Goal: Transaction & Acquisition: Obtain resource

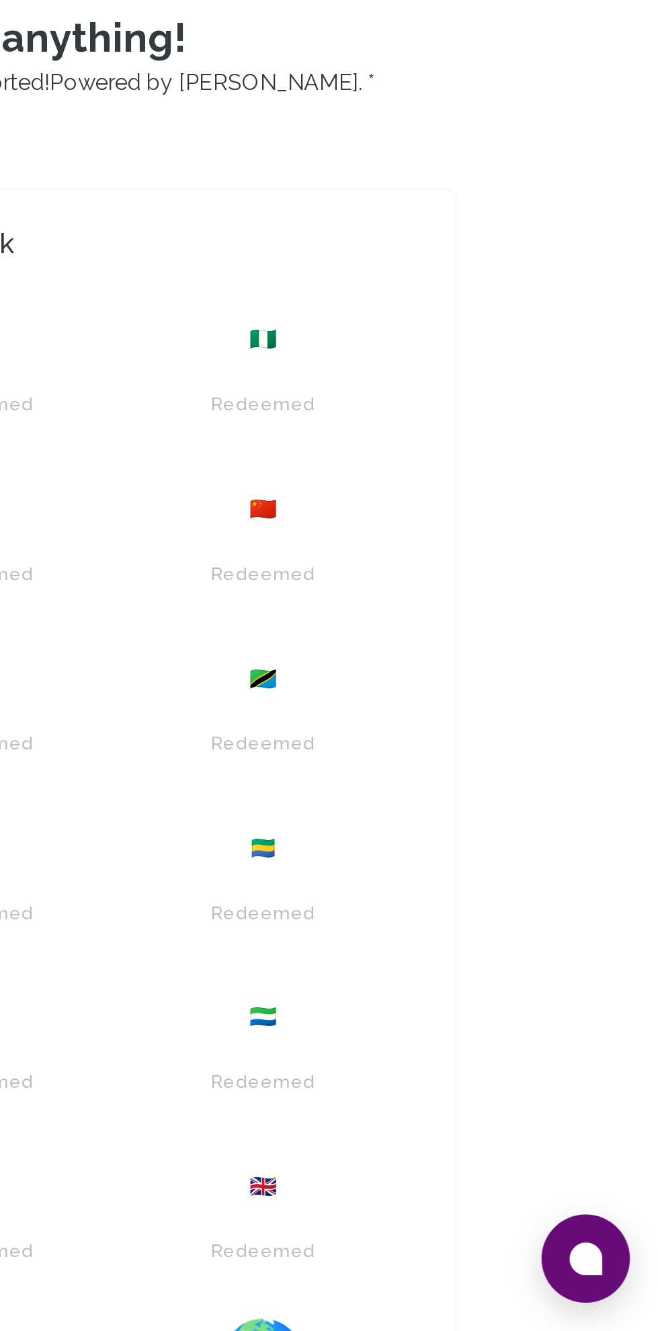
click at [623, 1297] on icon at bounding box center [623, 1296] width 16 height 16
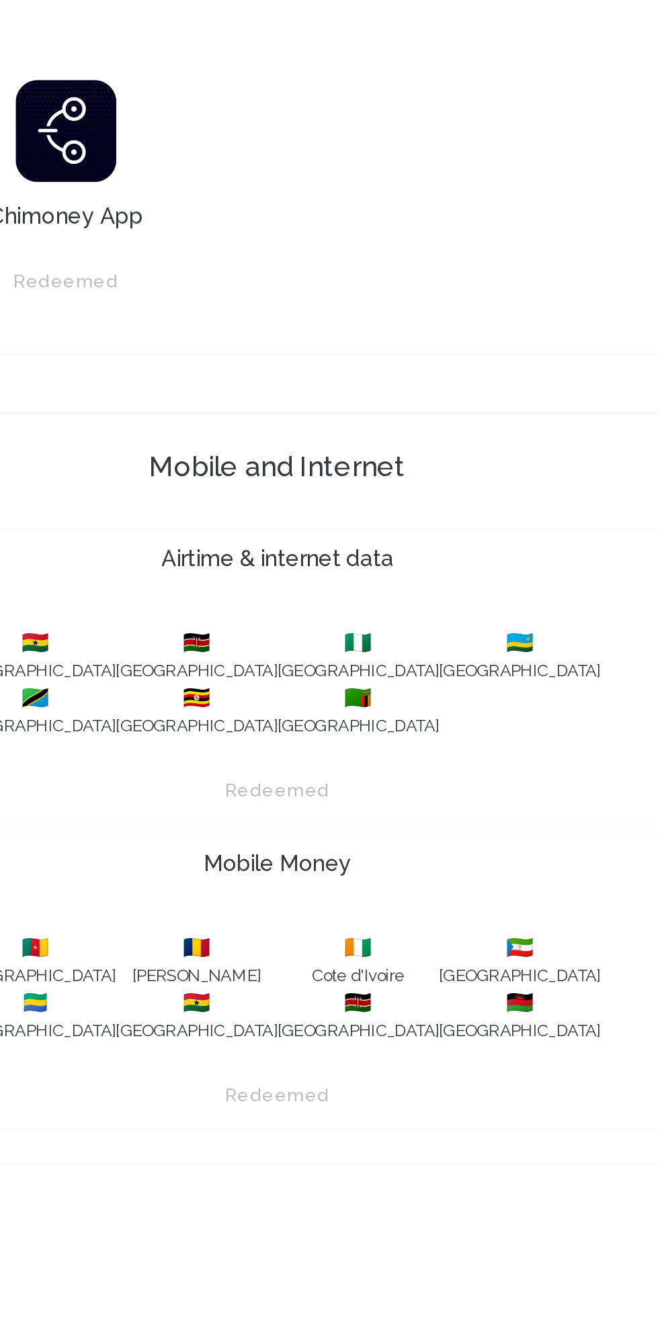
scroll to position [1171, 0]
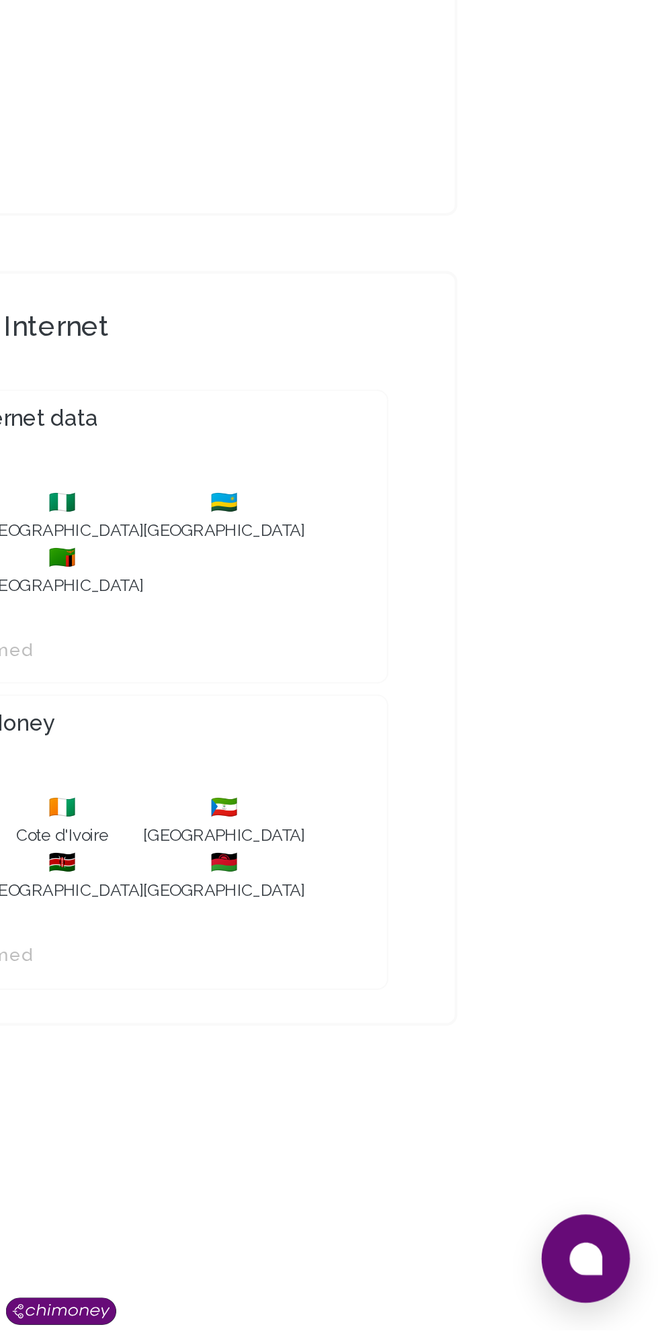
click at [629, 1255] on icon at bounding box center [623, 1296] width 16 height 16
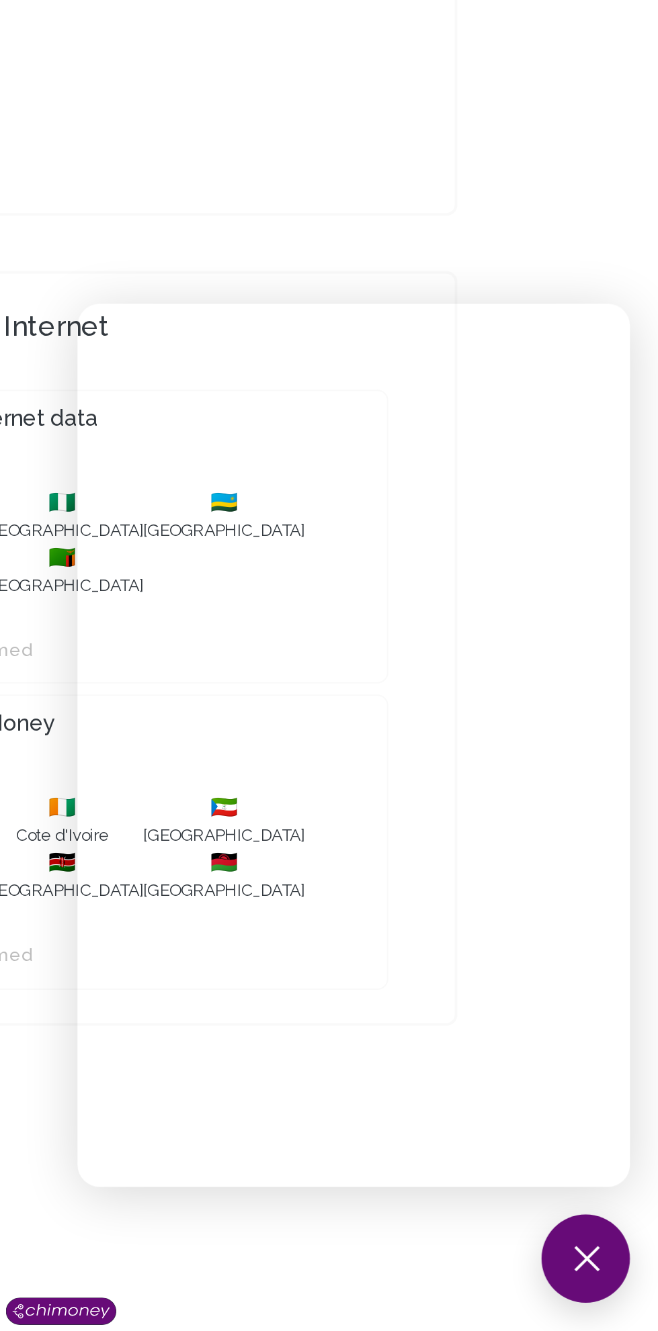
click at [361, 1255] on section "Redeem to anything! Cashout options in 130+ Countries supported! Powered by Chi…" at bounding box center [329, 368] width 494 height 1826
click at [623, 1255] on button at bounding box center [622, 1296] width 43 height 43
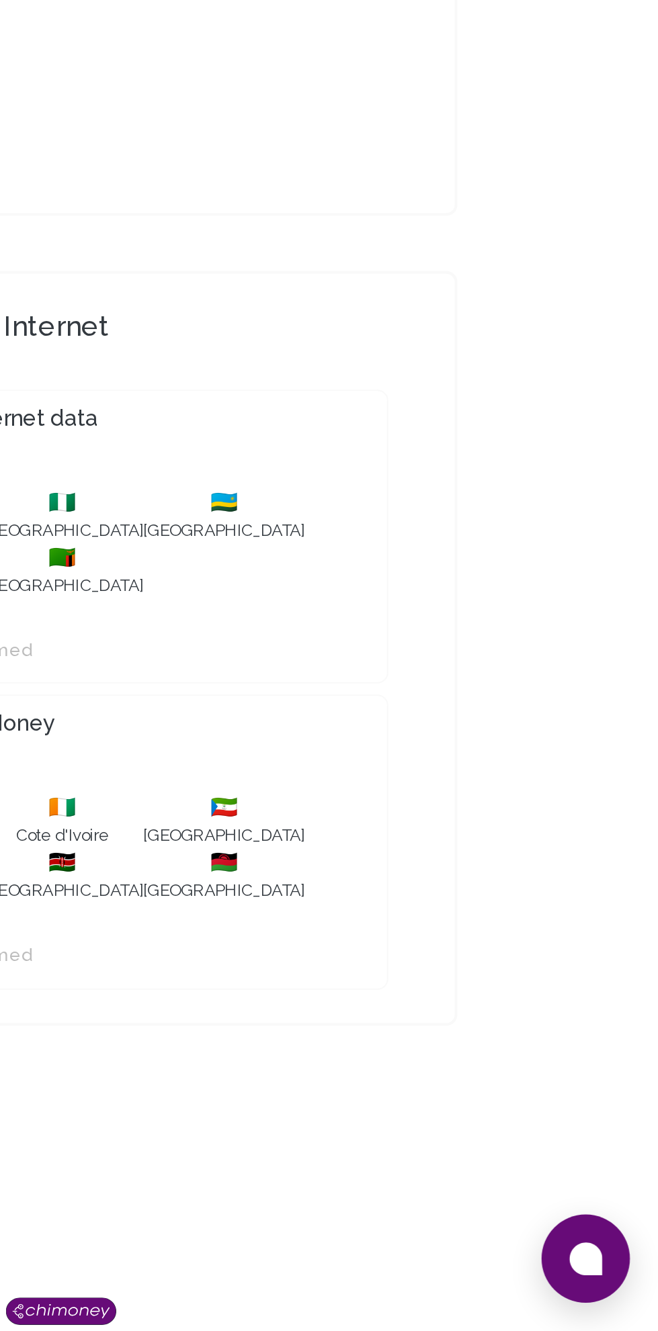
click at [625, 1255] on icon at bounding box center [623, 1296] width 16 height 16
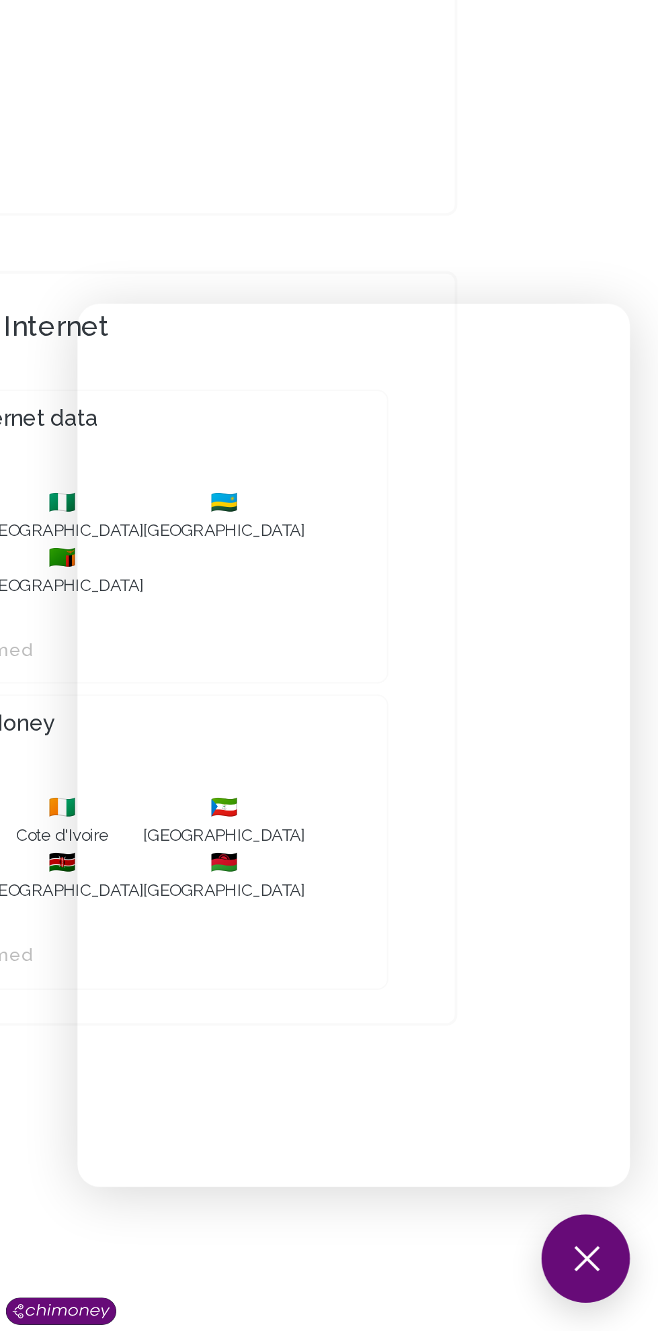
click at [624, 1255] on button at bounding box center [622, 1296] width 43 height 43
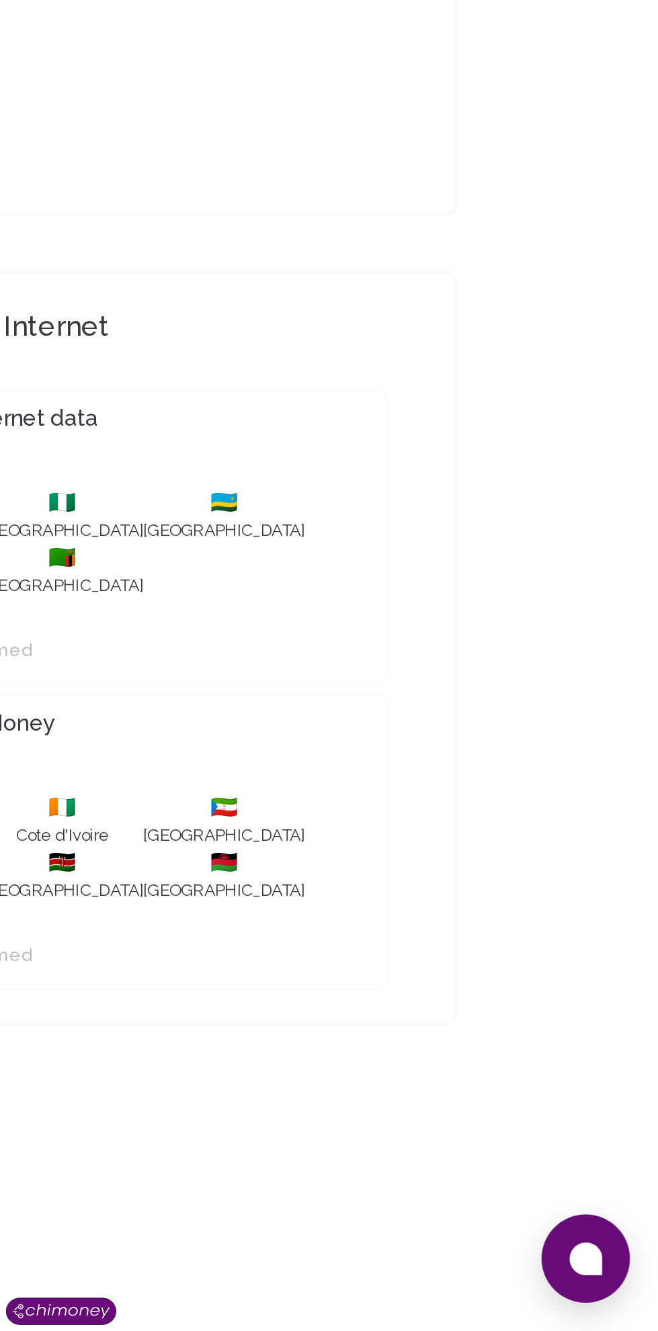
click at [625, 1255] on icon at bounding box center [623, 1296] width 16 height 16
